Goal: Find specific page/section: Find specific page/section

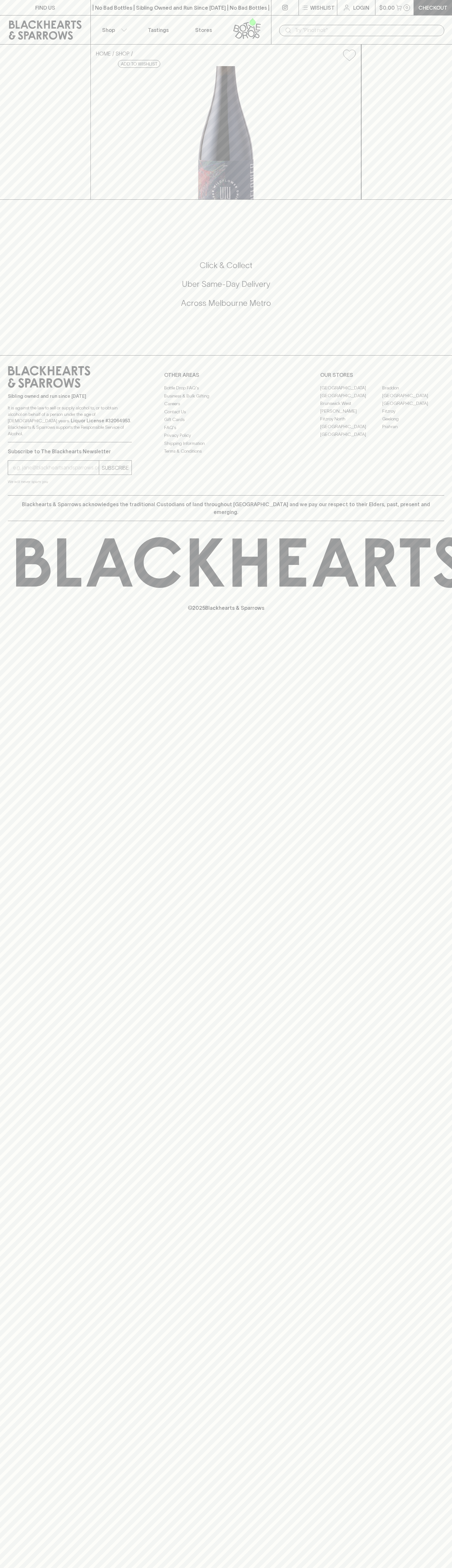
click at [413, 392] on link "Braddon" at bounding box center [412, 388] width 62 height 8
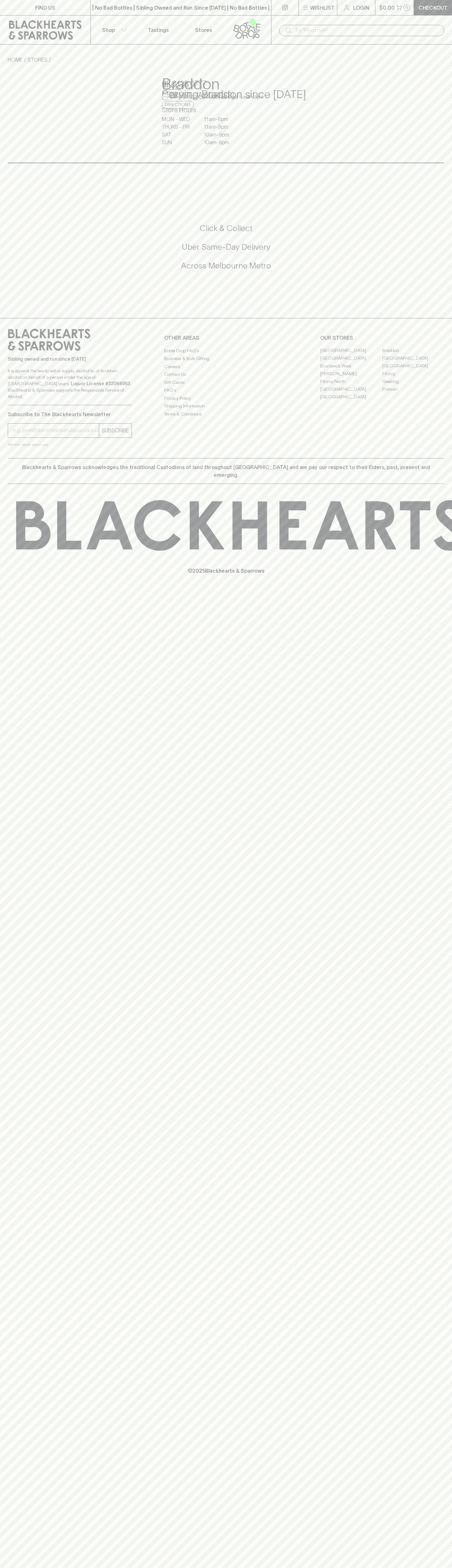
click at [370, 30] on input "text" at bounding box center [366, 30] width 144 height 10
click at [444, 575] on p "© 2025 Blackhearts & Sparrows" at bounding box center [226, 562] width 452 height 24
click at [140, 1567] on html "FIND US | No Bad Bottles | Sibling Owned and Run Since 2006 | No Bad Bottles | …" at bounding box center [226, 784] width 452 height 1568
click at [4, 697] on div "FIND US | No Bad Bottles | Sibling Owned and Run Since 2006 | No Bad Bottles | …" at bounding box center [226, 784] width 452 height 1568
